Goal: Task Accomplishment & Management: Use online tool/utility

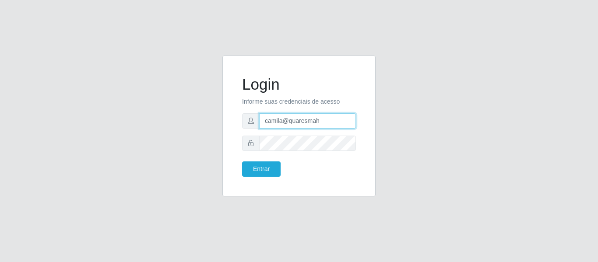
click at [334, 123] on input "camila@quaresmah" at bounding box center [307, 120] width 97 height 15
type input "camilacasatudo@iwof"
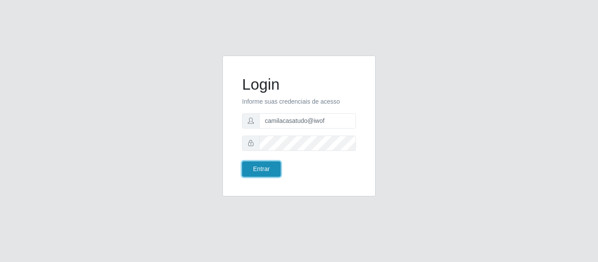
click at [261, 166] on button "Entrar" at bounding box center [261, 168] width 39 height 15
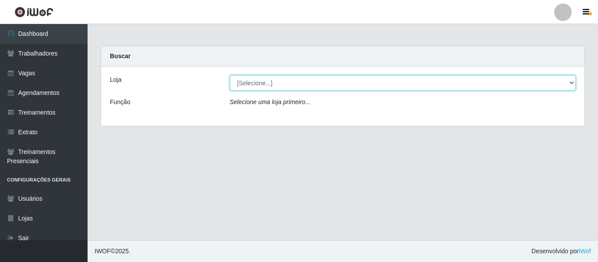
click at [277, 83] on select "[Selecione...] CasaTudo - Mangabeira Casatudo BR" at bounding box center [403, 82] width 346 height 15
click at [230, 75] on select "[Selecione...] CasaTudo - Mangabeira Casatudo BR" at bounding box center [403, 82] width 346 height 15
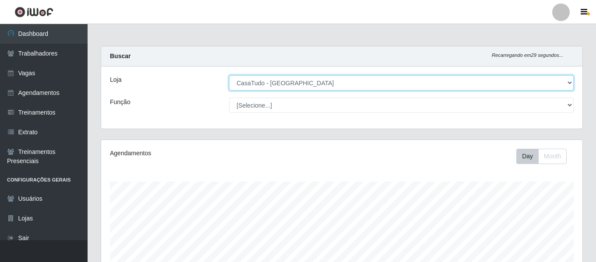
scroll to position [182, 481]
drag, startPoint x: 265, startPoint y: 84, endPoint x: 263, endPoint y: 117, distance: 33.3
click at [263, 117] on div "Loja [Selecione...] CasaTudo - Mangabeira Casatudo BR Função [Selecione...] Aux…" at bounding box center [341, 98] width 481 height 62
select select "197"
click at [229, 75] on select "[Selecione...] CasaTudo - Mangabeira Casatudo BR" at bounding box center [401, 82] width 344 height 15
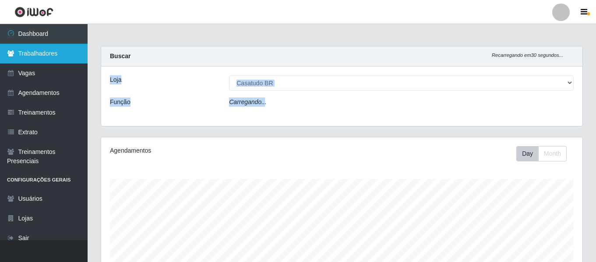
drag, startPoint x: 263, startPoint y: 117, endPoint x: 76, endPoint y: 52, distance: 197.8
click at [76, 52] on div "Dashboard Trabalhadores Vagas Agendamentos Treinamentos Extrato Treinamentos Pr…" at bounding box center [298, 212] width 596 height 377
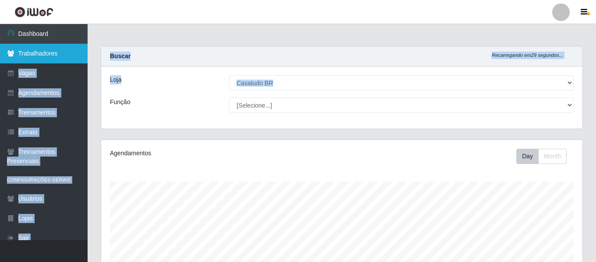
click at [76, 52] on link "Trabalhadores" at bounding box center [44, 54] width 88 height 20
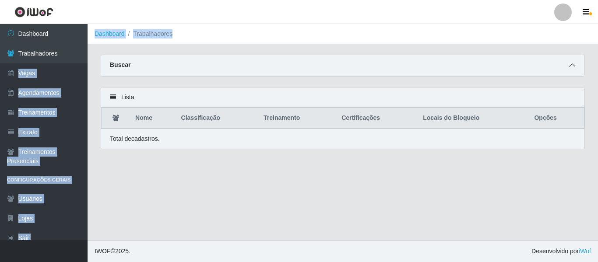
click at [575, 64] on span at bounding box center [572, 65] width 11 height 10
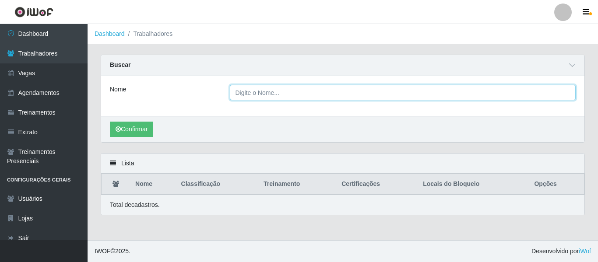
click at [330, 98] on input "Nome" at bounding box center [403, 92] width 346 height 15
paste input "[PERSON_NAME]"
type input "[PERSON_NAME]"
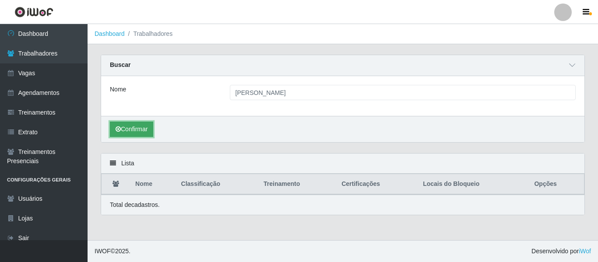
click at [118, 129] on icon "submit" at bounding box center [118, 129] width 5 height 6
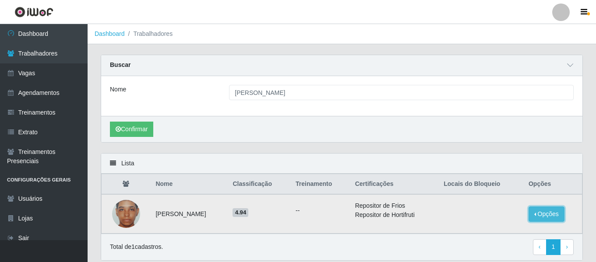
click at [538, 209] on button "Opções" at bounding box center [546, 214] width 36 height 15
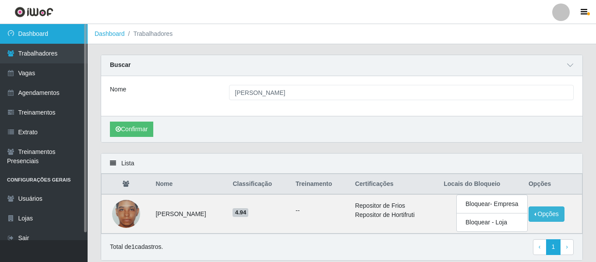
click at [70, 34] on link "Dashboard" at bounding box center [44, 34] width 88 height 20
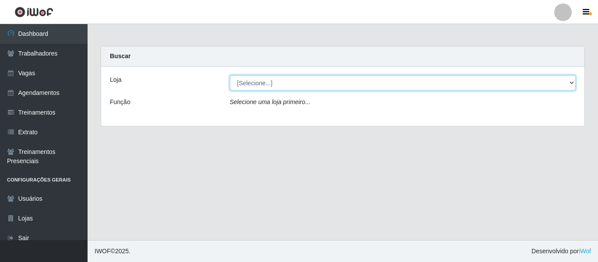
drag, startPoint x: 378, startPoint y: 87, endPoint x: 330, endPoint y: 117, distance: 56.1
click at [330, 117] on div "Loja [Selecione...] CasaTudo - Mangabeira Casatudo BR Função Selecione uma loja…" at bounding box center [342, 97] width 483 height 60
select select "197"
click at [230, 75] on select "[Selecione...] CasaTudo - Mangabeira Casatudo BR" at bounding box center [403, 82] width 346 height 15
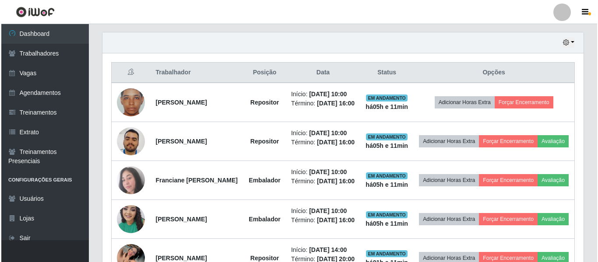
scroll to position [299, 0]
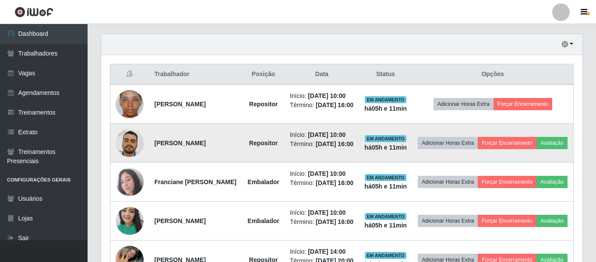
click at [123, 154] on img at bounding box center [130, 143] width 28 height 50
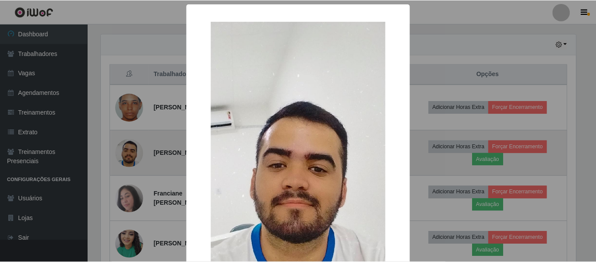
scroll to position [182, 477]
click at [123, 154] on div "× OK Cancel" at bounding box center [299, 131] width 598 height 262
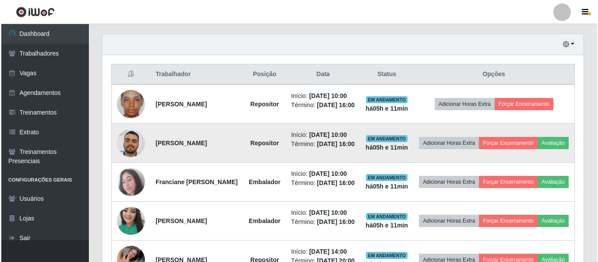
scroll to position [182, 481]
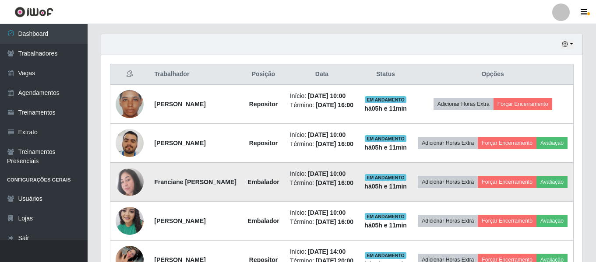
click at [126, 194] on img at bounding box center [130, 182] width 28 height 28
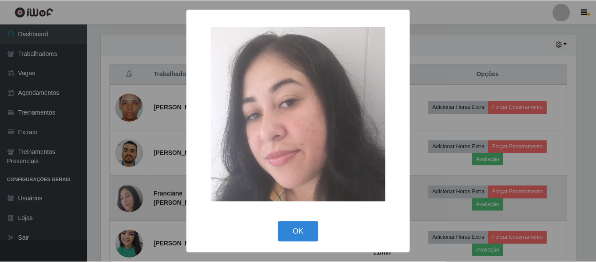
scroll to position [182, 477]
click at [126, 194] on div "× OK Cancel" at bounding box center [299, 131] width 598 height 262
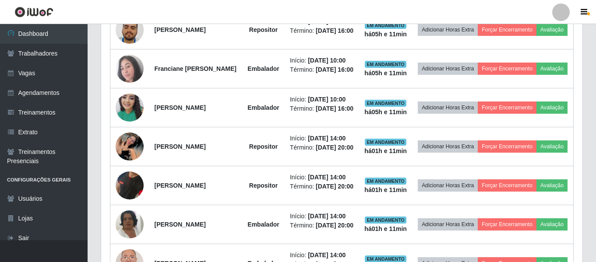
scroll to position [413, 0]
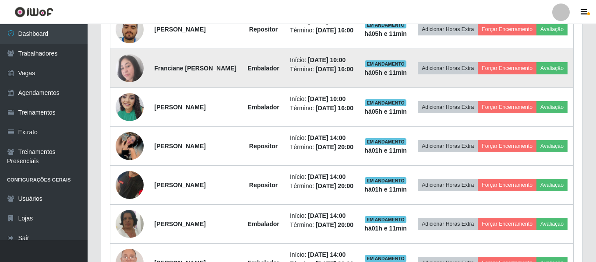
click at [125, 82] on img at bounding box center [130, 68] width 28 height 28
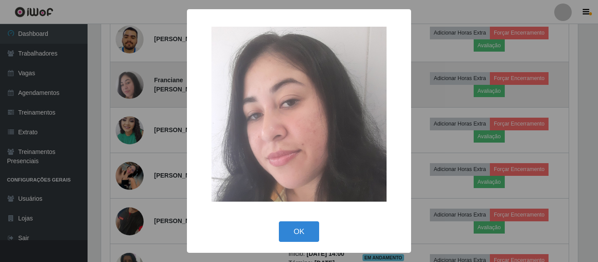
click at [125, 85] on div "× OK Cancel" at bounding box center [299, 131] width 598 height 262
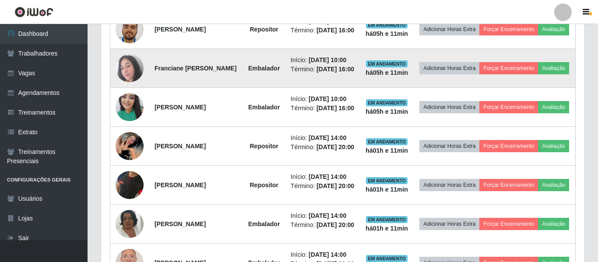
scroll to position [182, 481]
click at [125, 82] on img at bounding box center [130, 68] width 28 height 28
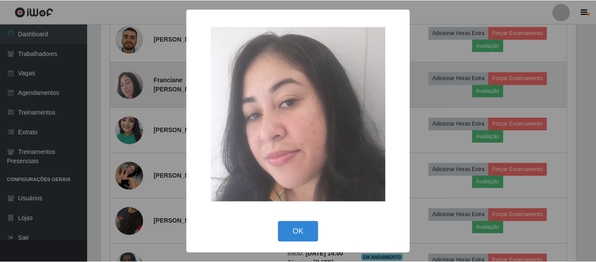
scroll to position [182, 477]
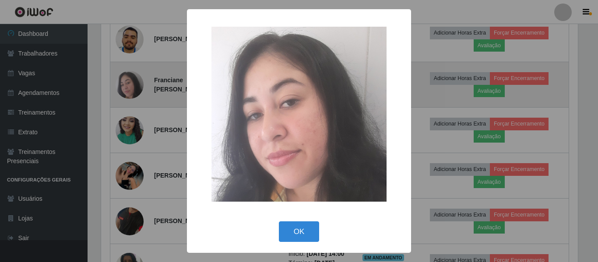
click at [125, 85] on div "× OK Cancel" at bounding box center [299, 131] width 598 height 262
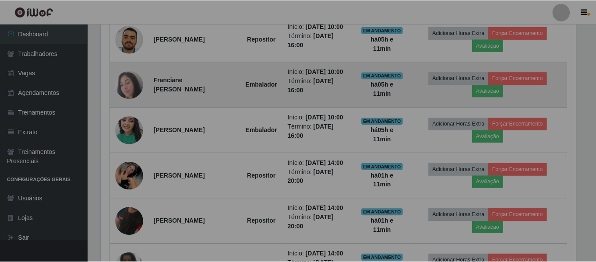
scroll to position [182, 481]
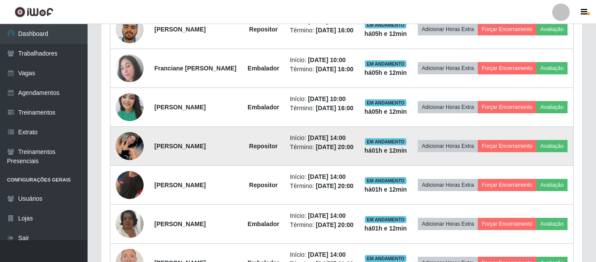
click at [123, 160] on img at bounding box center [130, 146] width 28 height 28
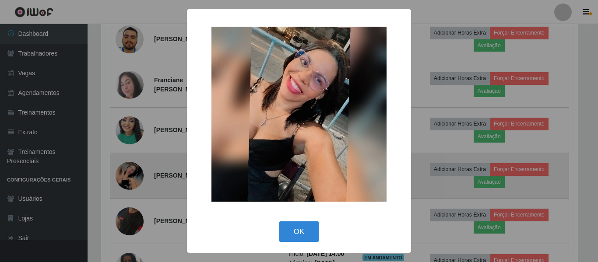
click at [123, 179] on div "× OK Cancel" at bounding box center [299, 131] width 598 height 262
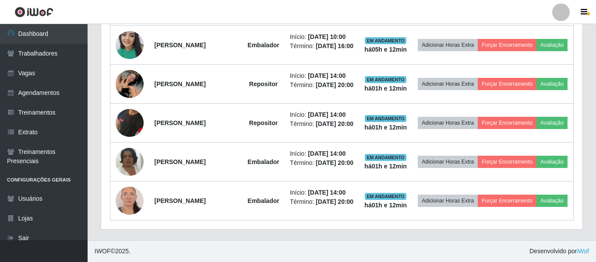
scroll to position [495, 0]
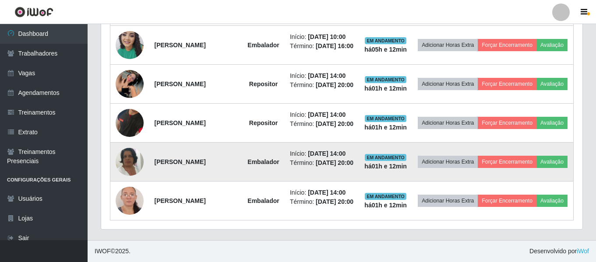
click at [126, 180] on img at bounding box center [130, 162] width 28 height 50
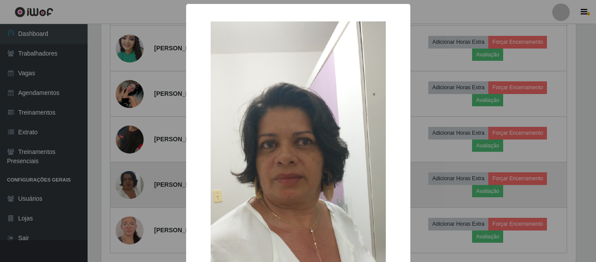
scroll to position [182, 477]
click at [126, 180] on div "× OK Cancel" at bounding box center [299, 131] width 598 height 262
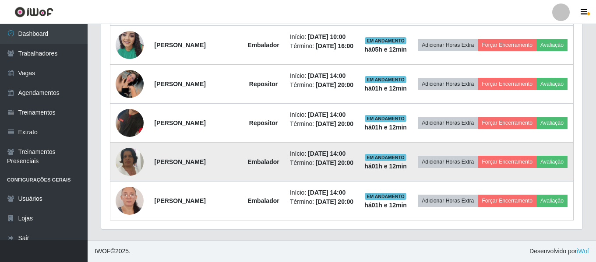
scroll to position [182, 481]
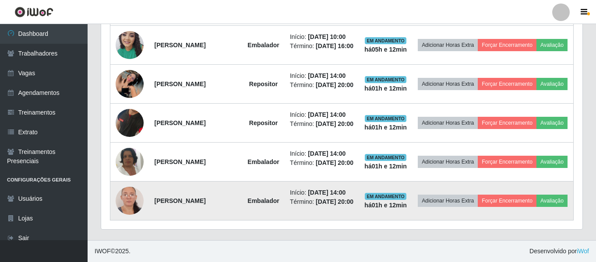
click at [127, 227] on img at bounding box center [130, 201] width 28 height 61
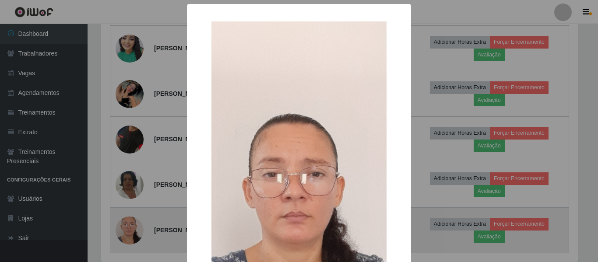
click at [127, 227] on div "× OK Cancel" at bounding box center [299, 131] width 598 height 262
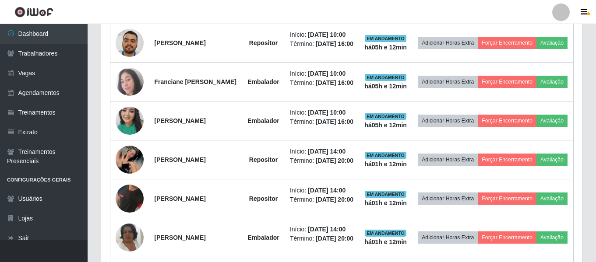
scroll to position [527, 0]
